Goal: Information Seeking & Learning: Learn about a topic

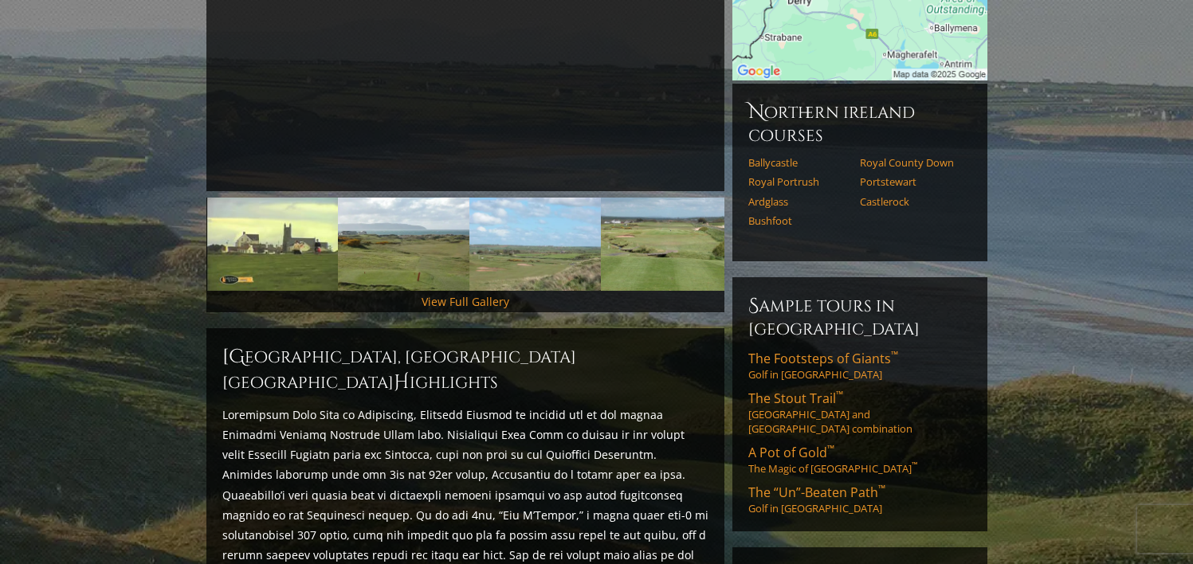
scroll to position [388, 0]
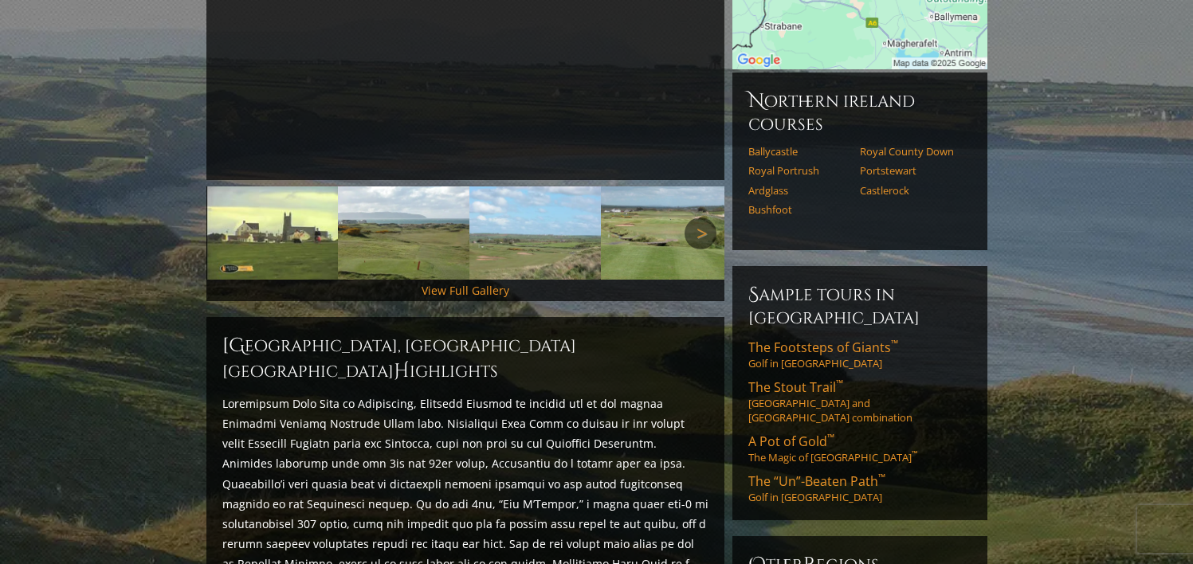
click at [698, 217] on link "Next" at bounding box center [700, 233] width 32 height 32
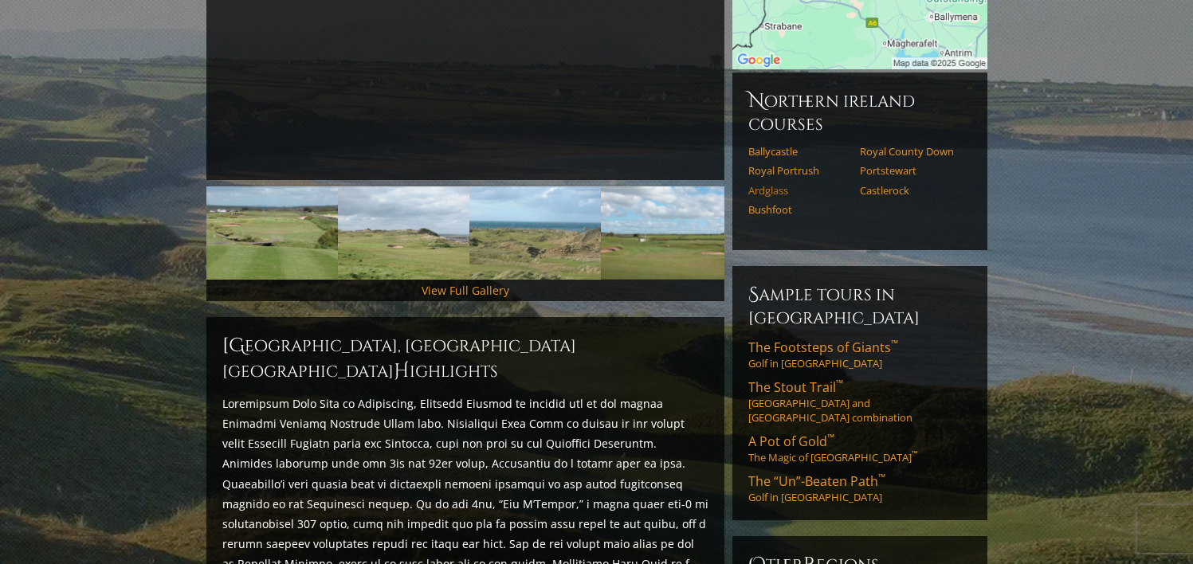
click at [774, 184] on link "Ardglass" at bounding box center [798, 190] width 101 height 13
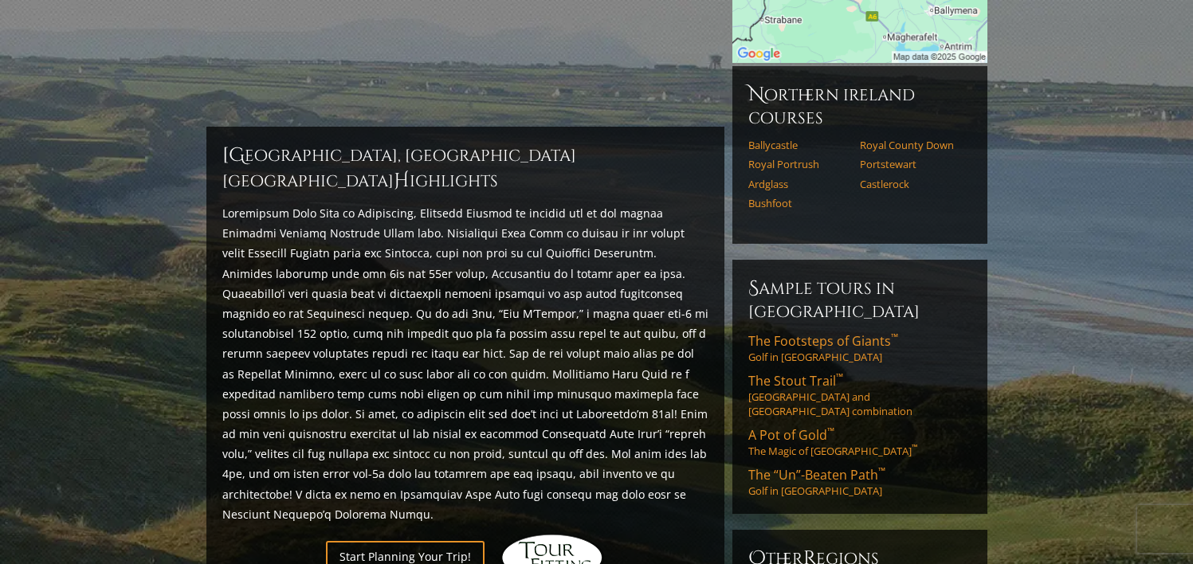
scroll to position [388, 0]
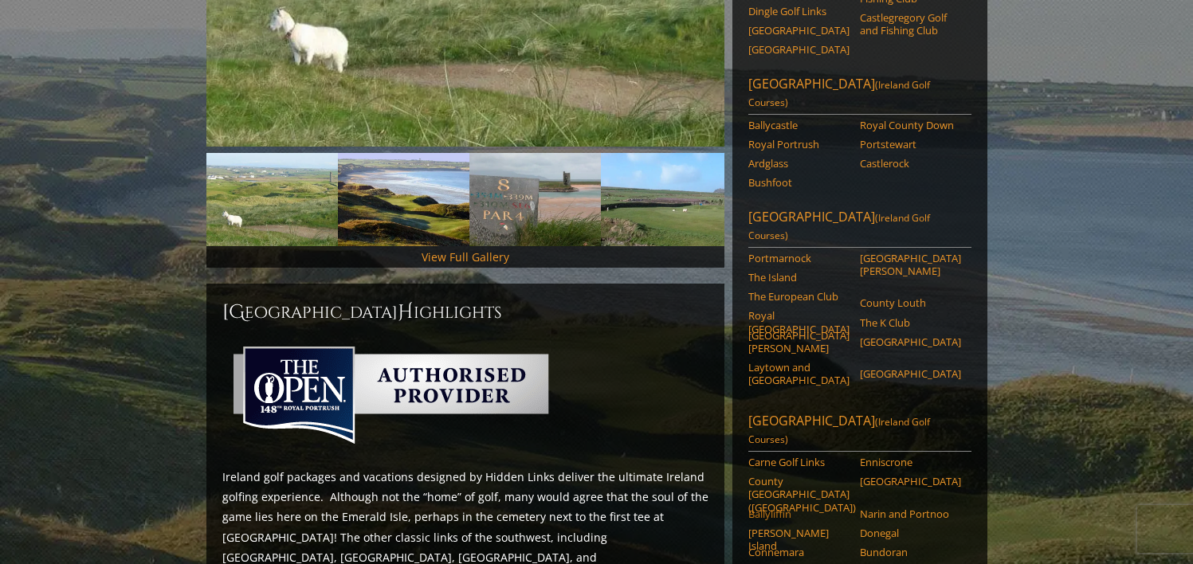
scroll to position [429, 0]
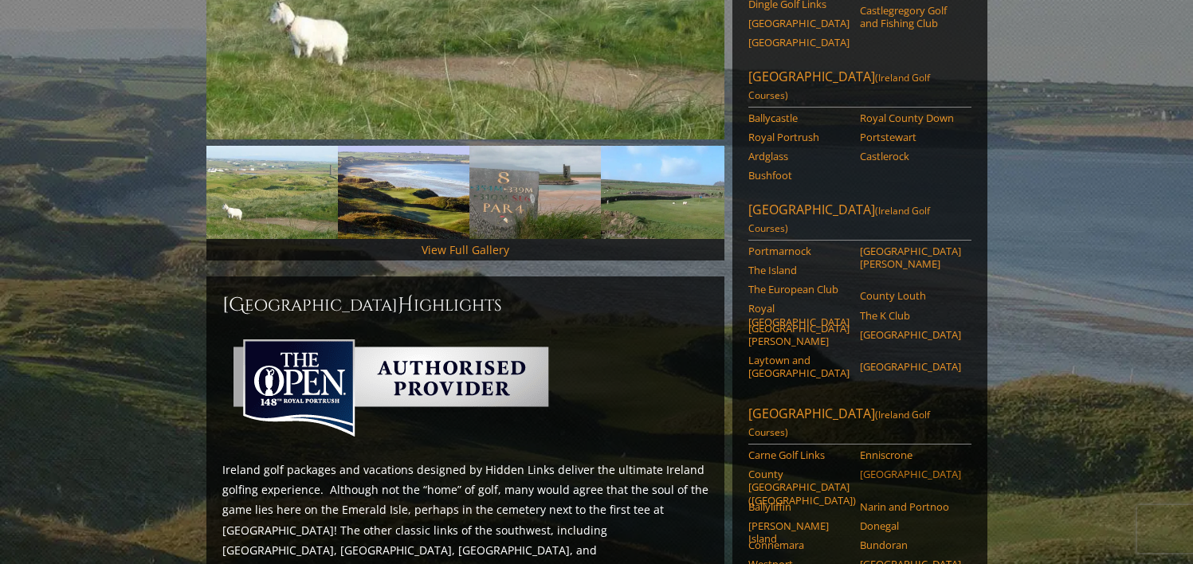
click at [880, 468] on link "Rosapenna Hotel and Golf Resort" at bounding box center [910, 474] width 101 height 13
click at [781, 283] on link "The European Club" at bounding box center [798, 289] width 101 height 13
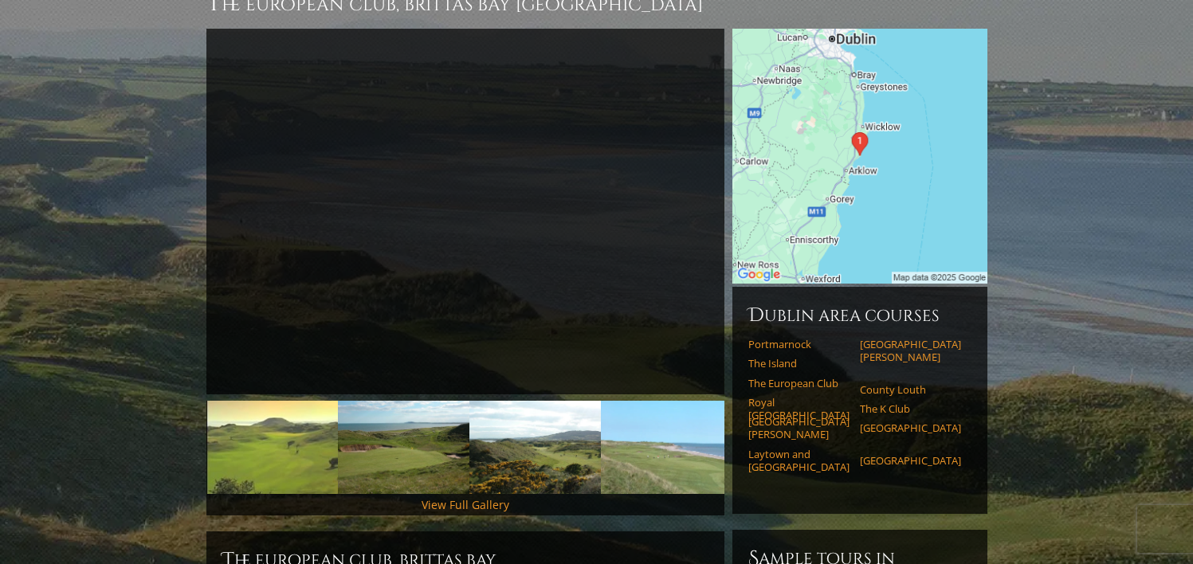
scroll to position [181, 0]
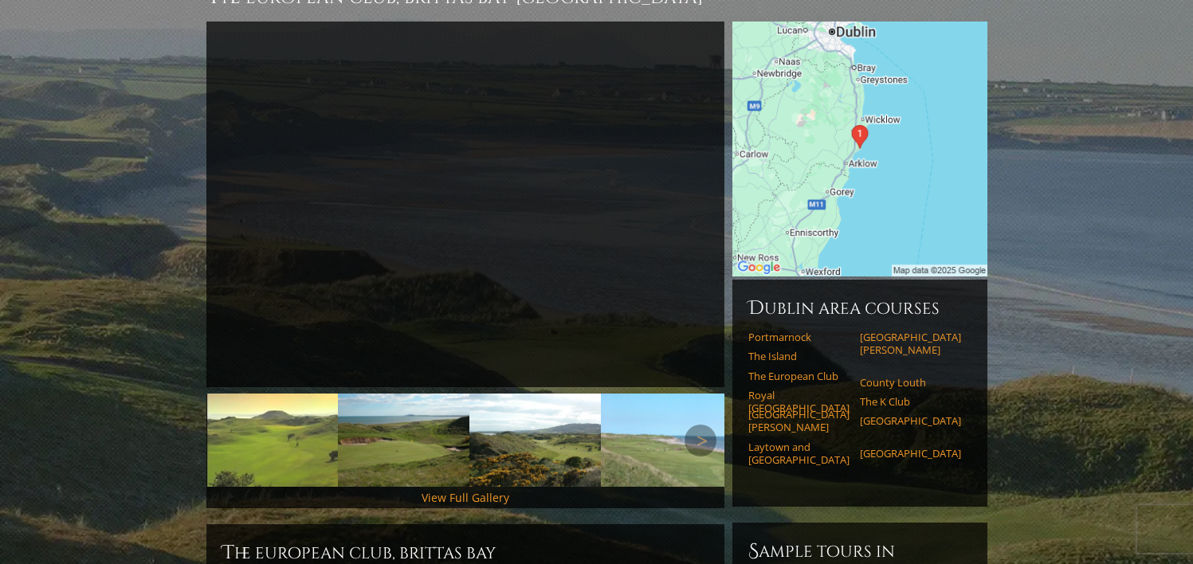
click at [387, 413] on img at bounding box center [403, 440] width 131 height 93
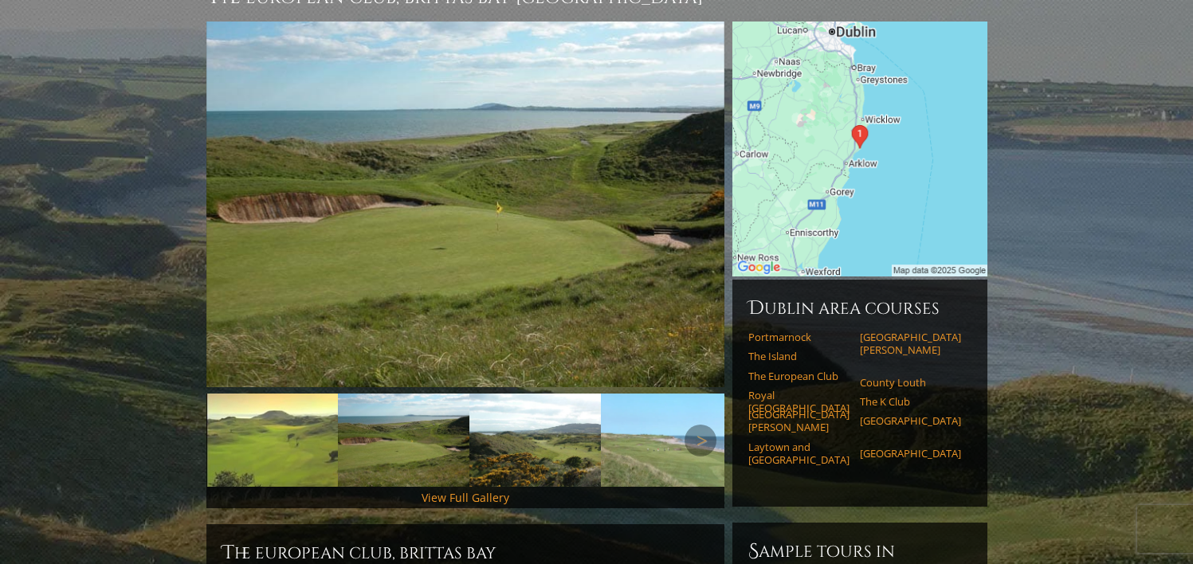
click at [536, 430] on img at bounding box center [534, 440] width 131 height 93
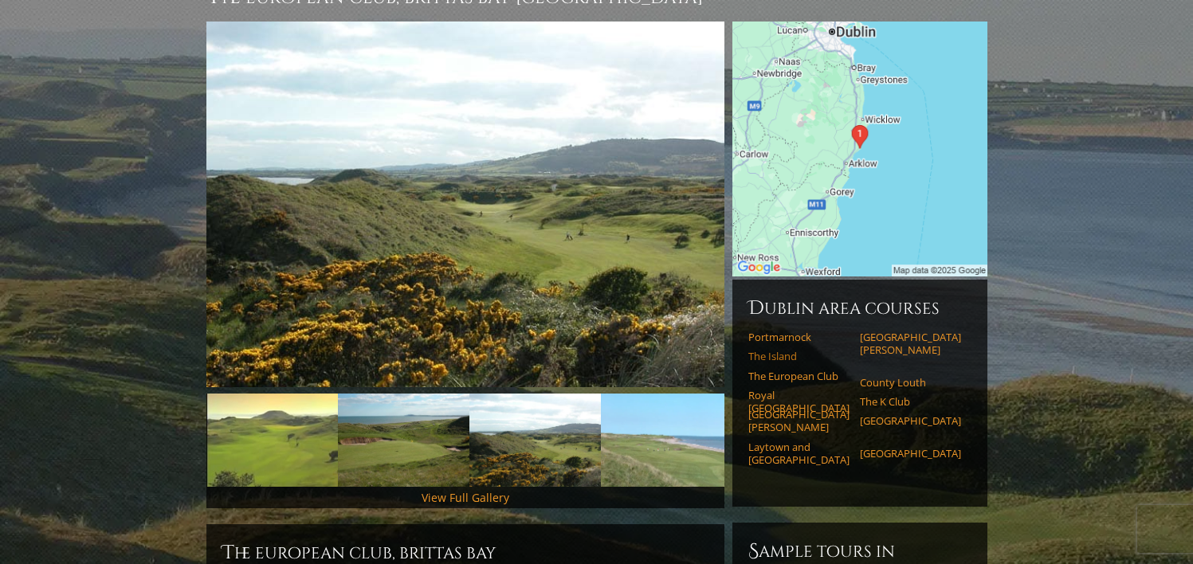
click at [783, 350] on link "The Island" at bounding box center [798, 356] width 101 height 13
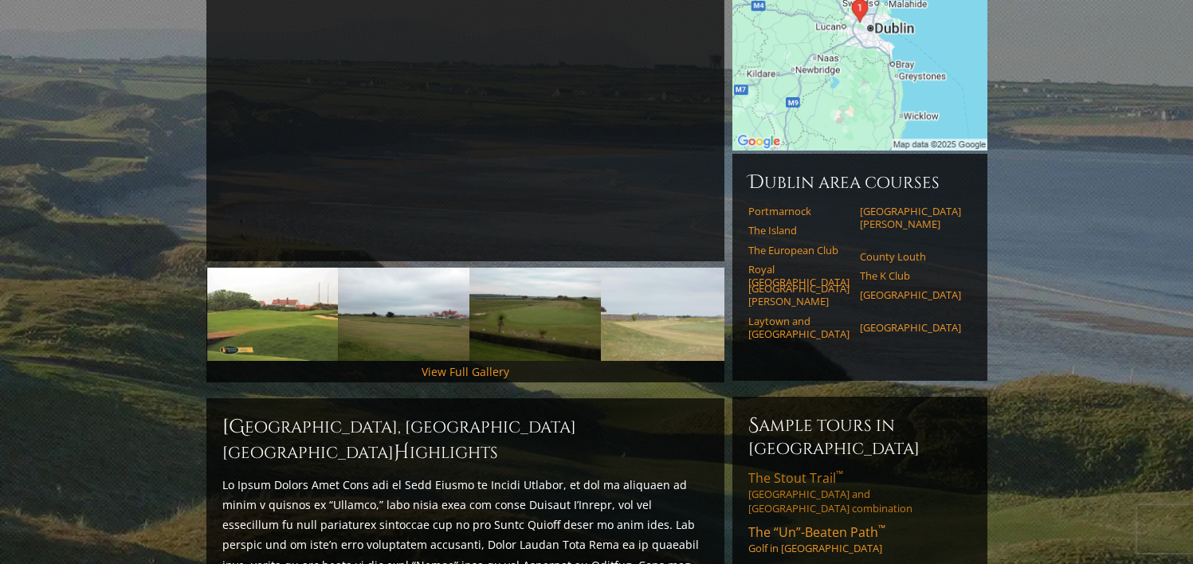
scroll to position [328, 0]
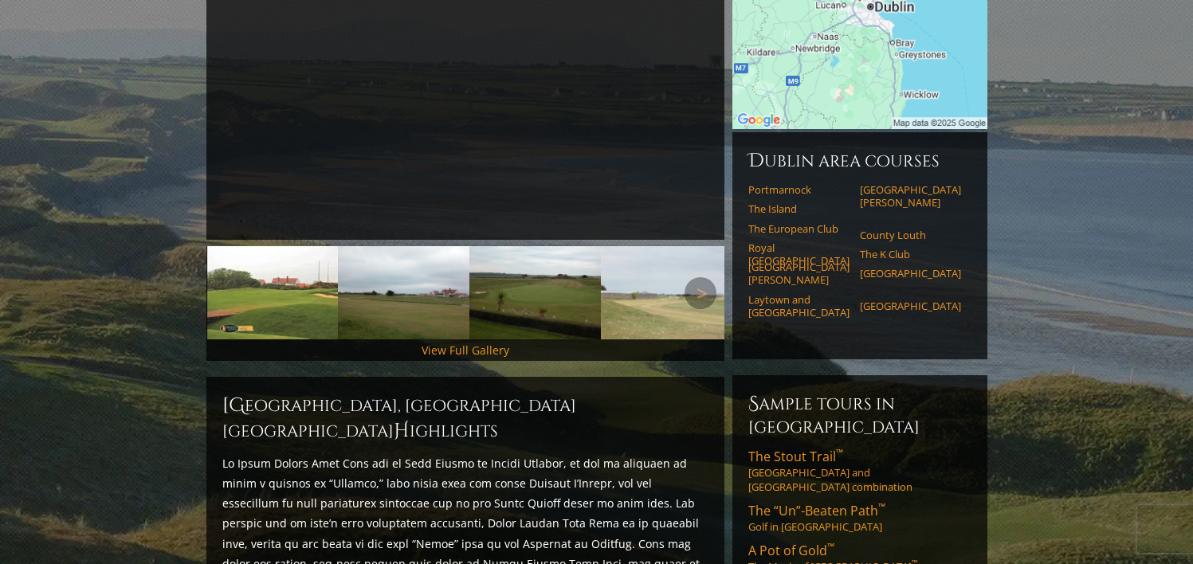
click at [650, 295] on img at bounding box center [666, 292] width 131 height 93
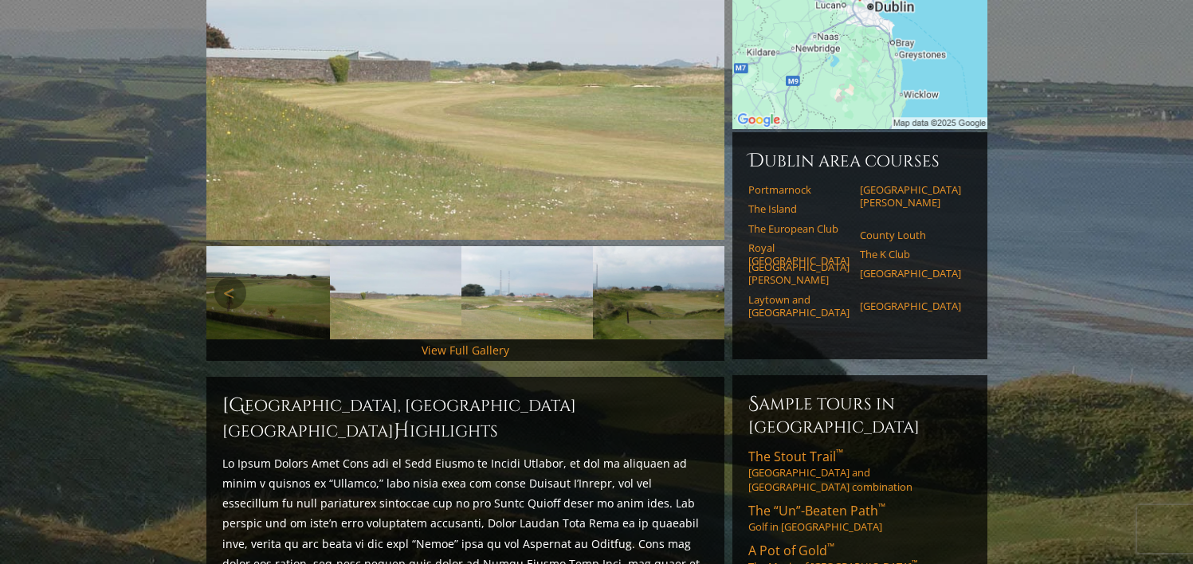
click at [652, 291] on img at bounding box center [658, 292] width 131 height 93
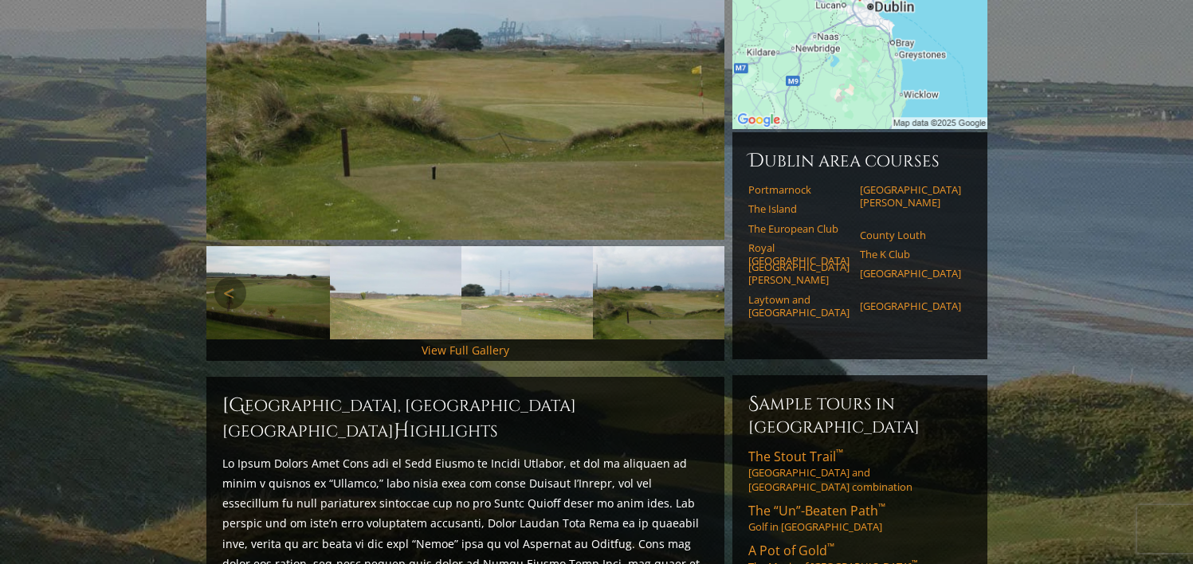
click at [656, 279] on img at bounding box center [658, 292] width 131 height 93
click at [549, 280] on img at bounding box center [526, 292] width 131 height 93
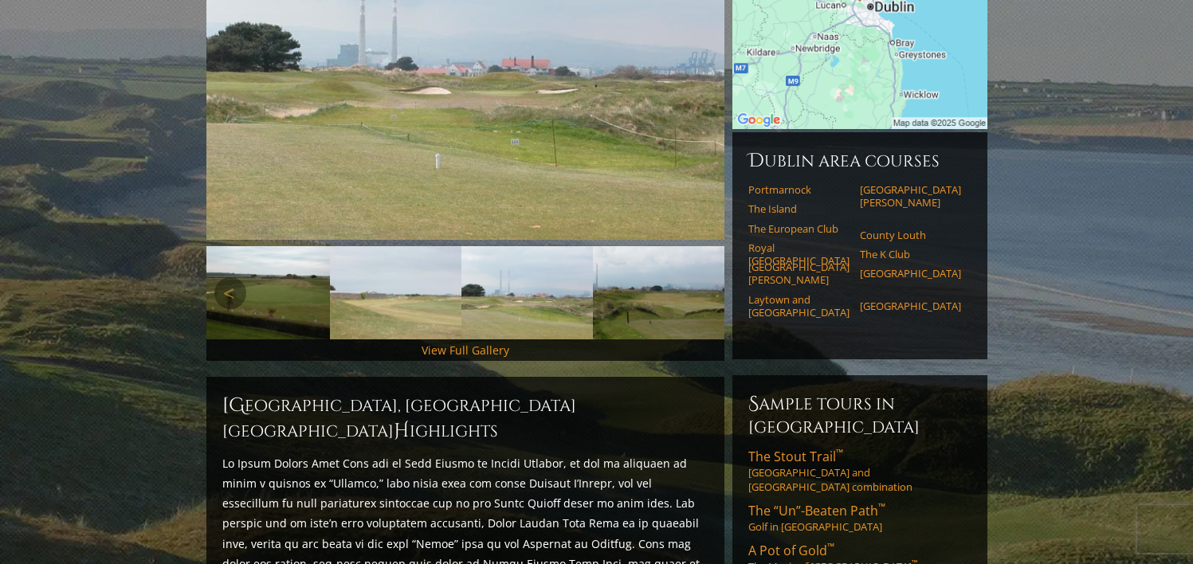
click at [388, 273] on img at bounding box center [395, 292] width 131 height 93
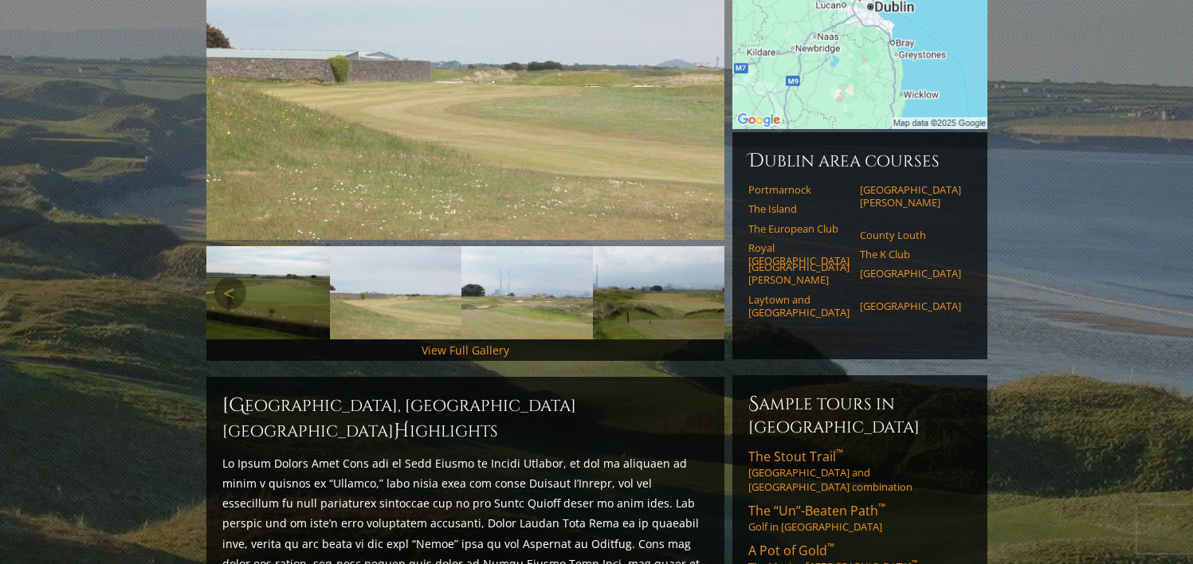
click at [244, 256] on img at bounding box center [263, 292] width 131 height 93
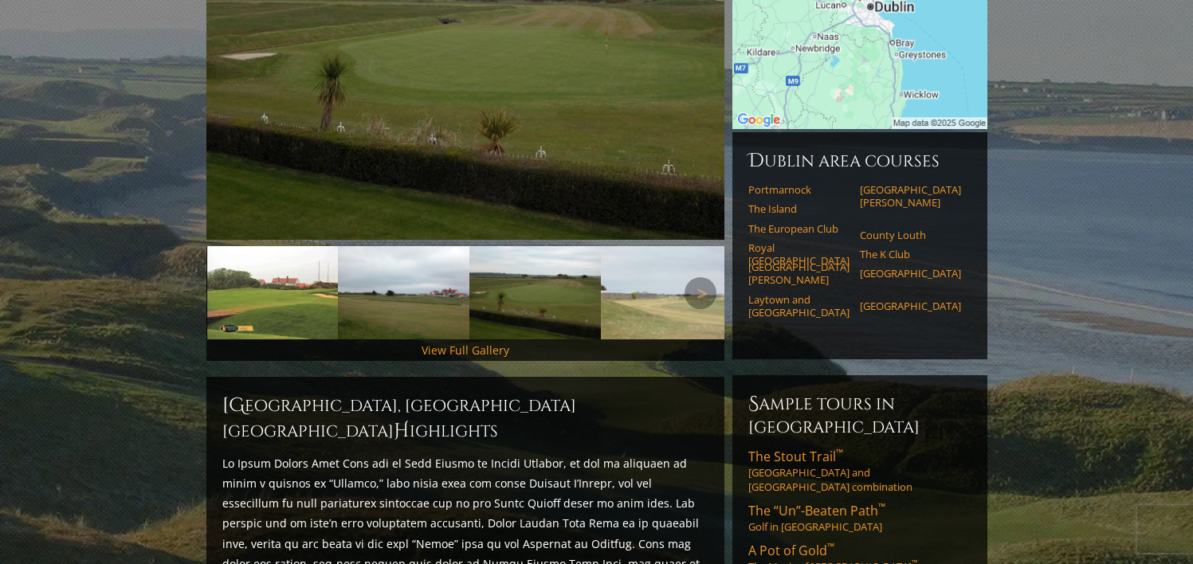
click at [278, 295] on img at bounding box center [271, 292] width 131 height 93
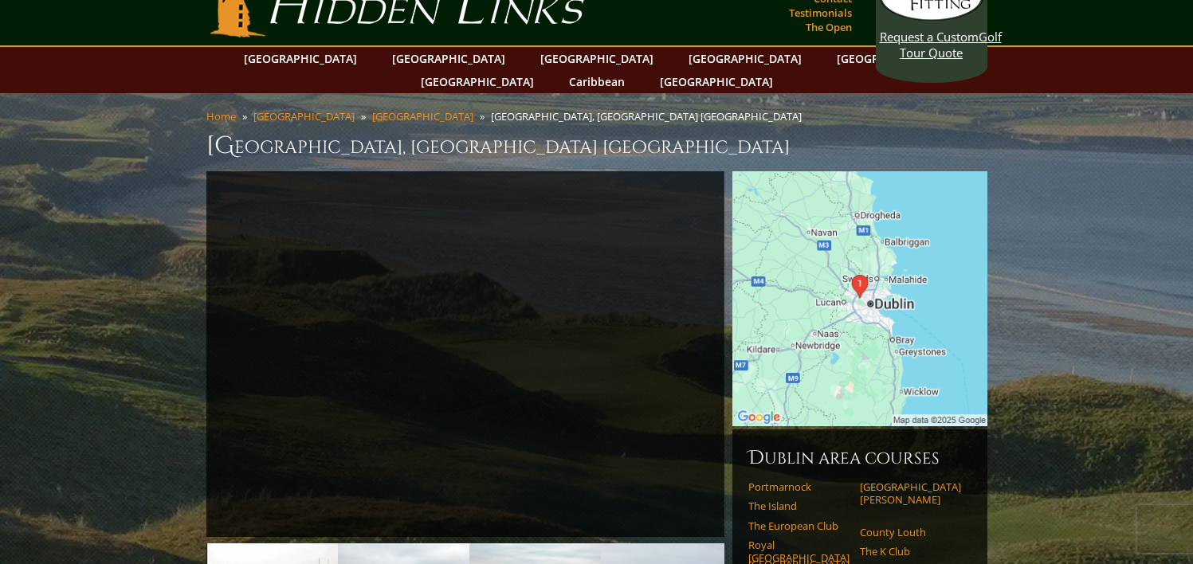
scroll to position [0, 0]
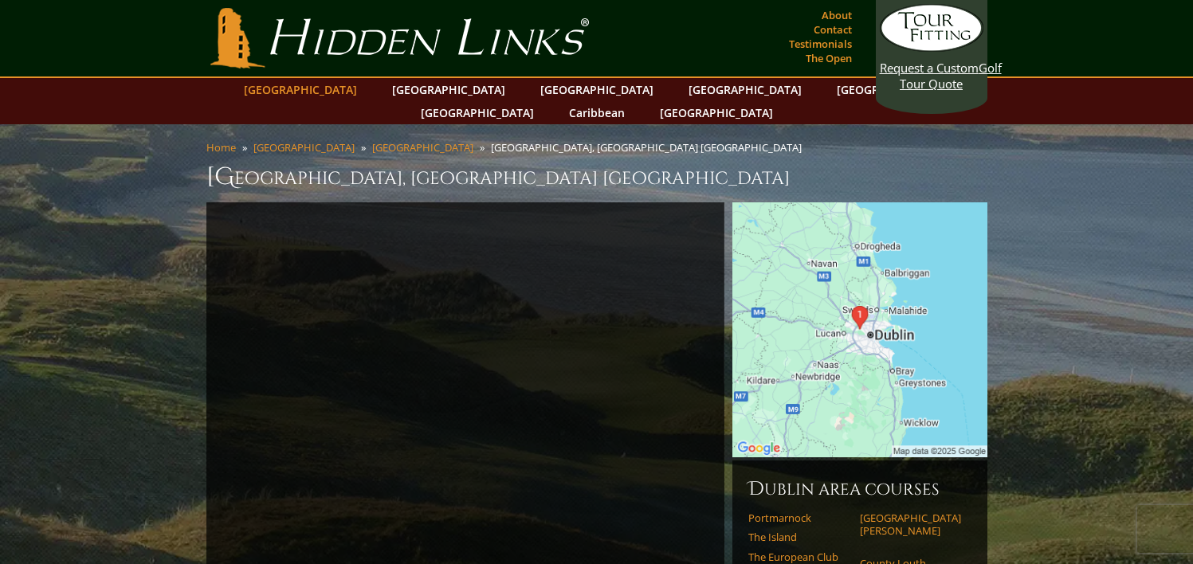
click at [347, 92] on link "[GEOGRAPHIC_DATA]" at bounding box center [300, 89] width 129 height 23
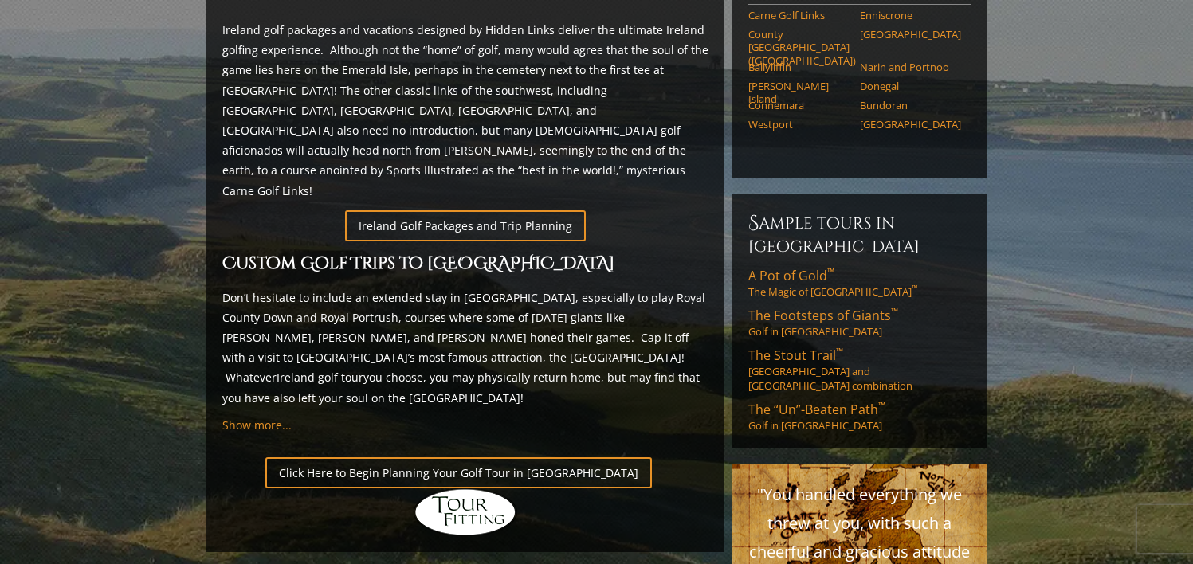
scroll to position [896, 0]
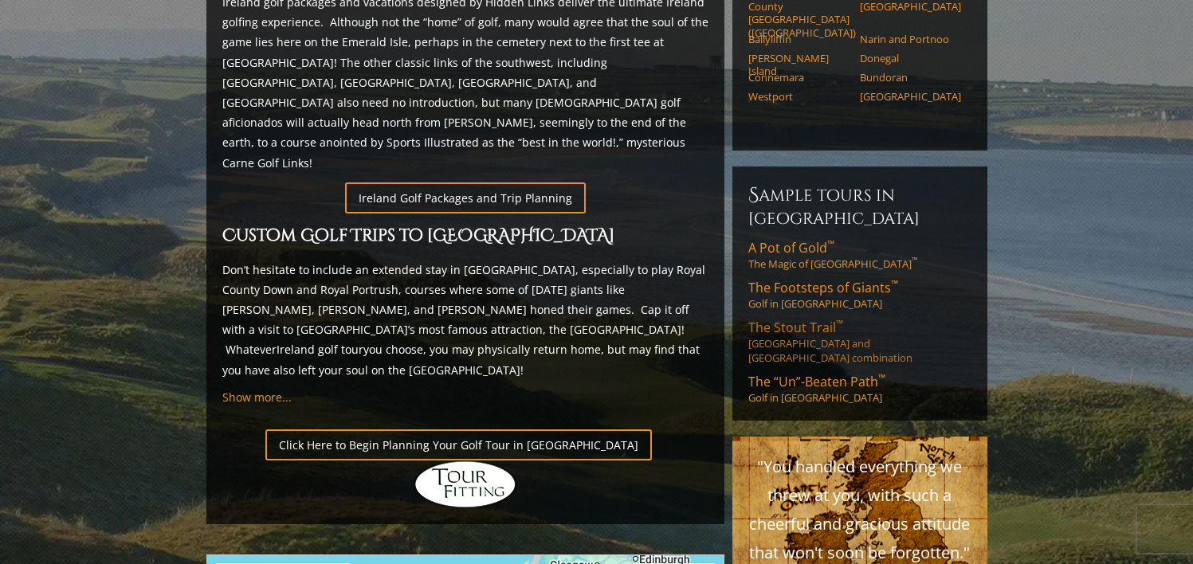
click at [797, 319] on span "The Stout Trail ™" at bounding box center [795, 328] width 95 height 18
click at [855, 373] on span "The “Un”-Beaten Path ™" at bounding box center [816, 382] width 137 height 18
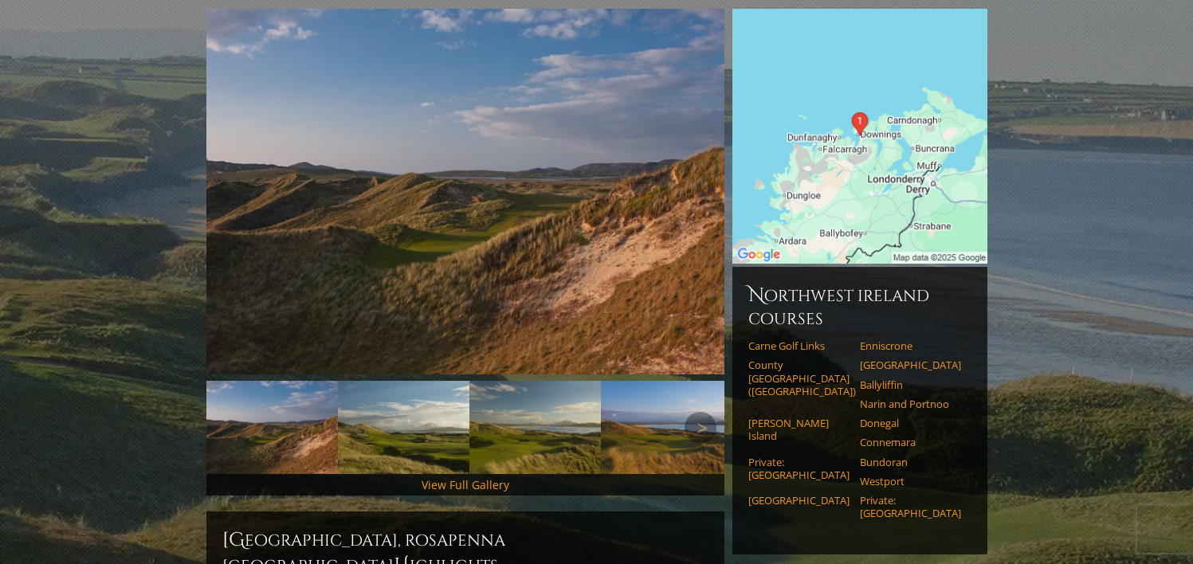
scroll to position [200, 0]
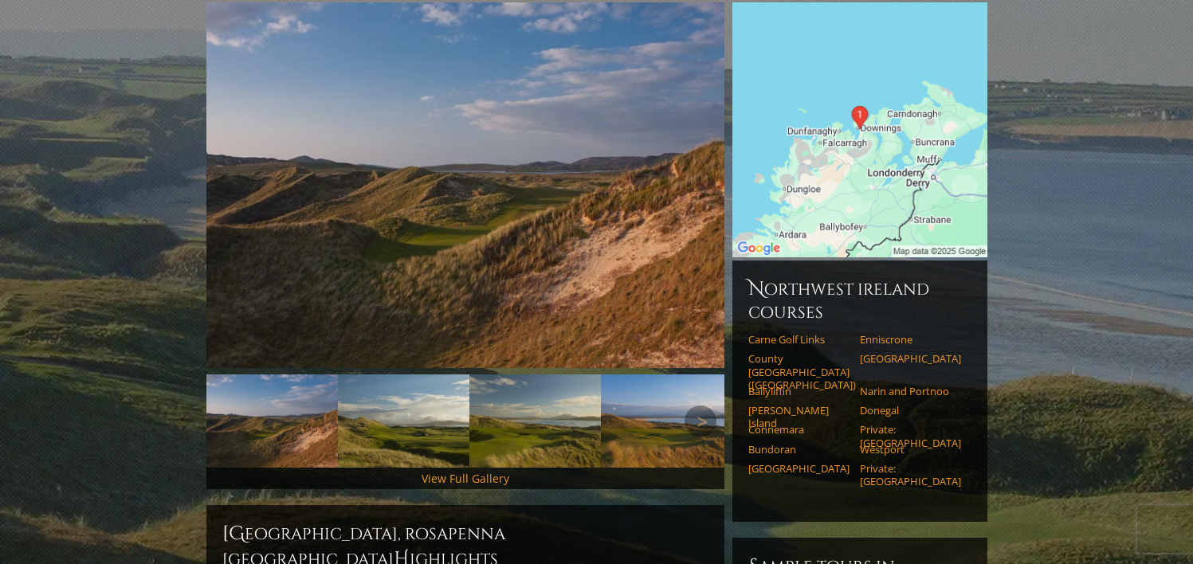
click at [389, 395] on img at bounding box center [403, 420] width 131 height 93
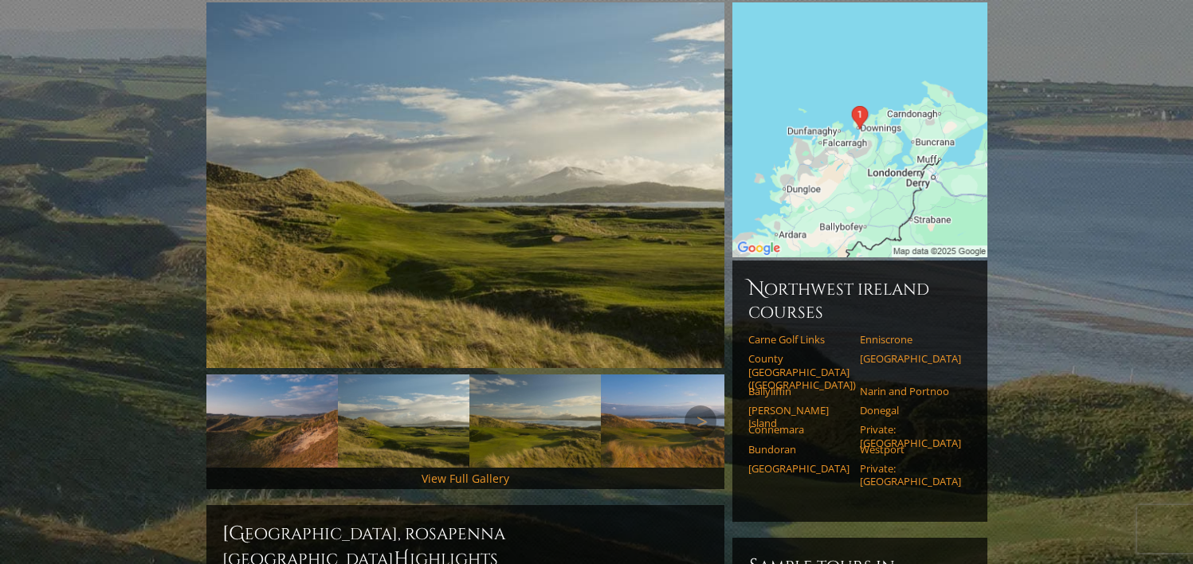
click at [511, 398] on img at bounding box center [534, 420] width 131 height 93
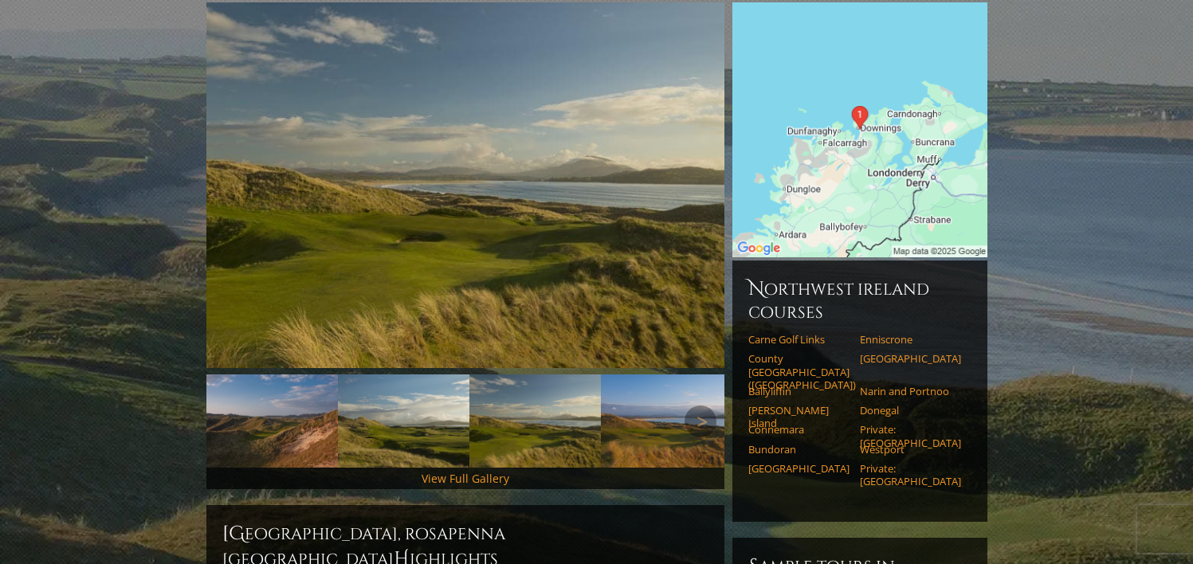
click at [635, 411] on img at bounding box center [666, 420] width 131 height 93
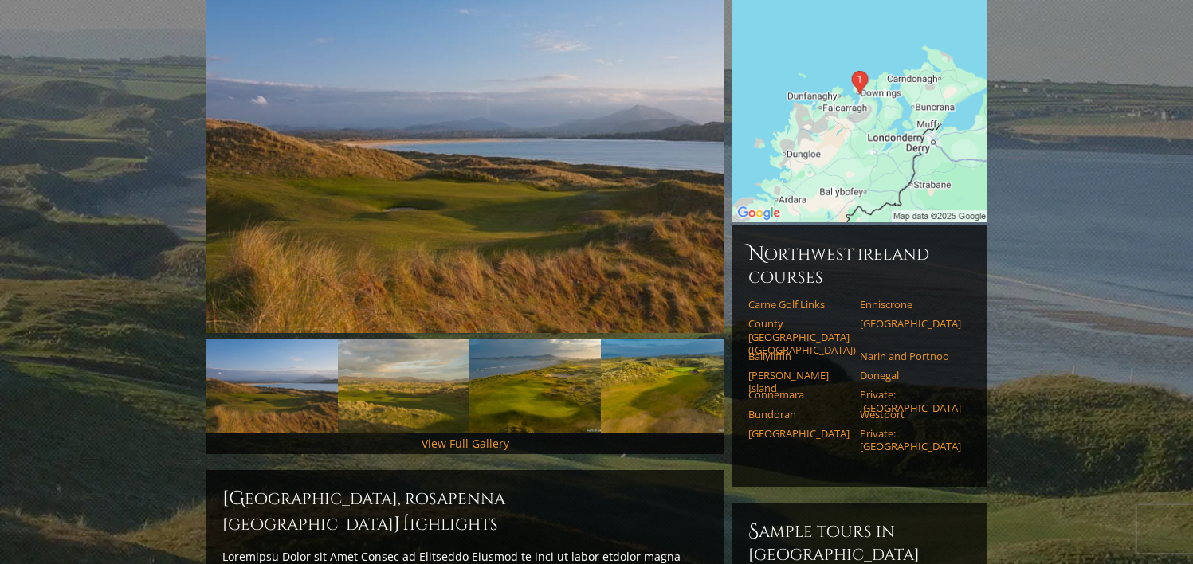
scroll to position [234, 0]
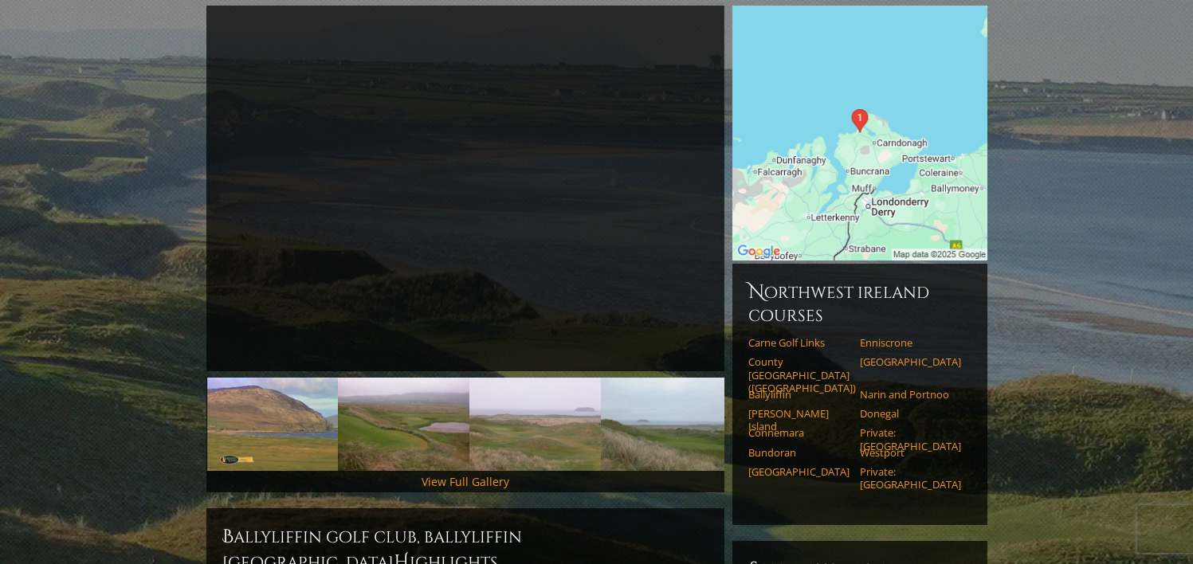
scroll to position [254, 0]
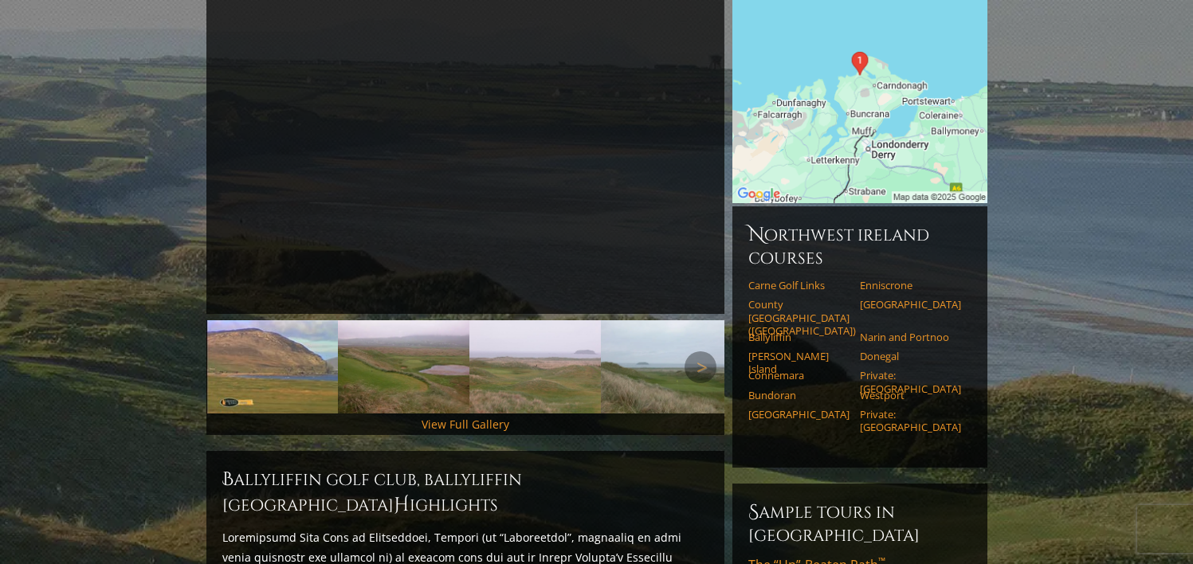
click at [521, 357] on img at bounding box center [534, 366] width 131 height 93
